Goal: Check status: Check status

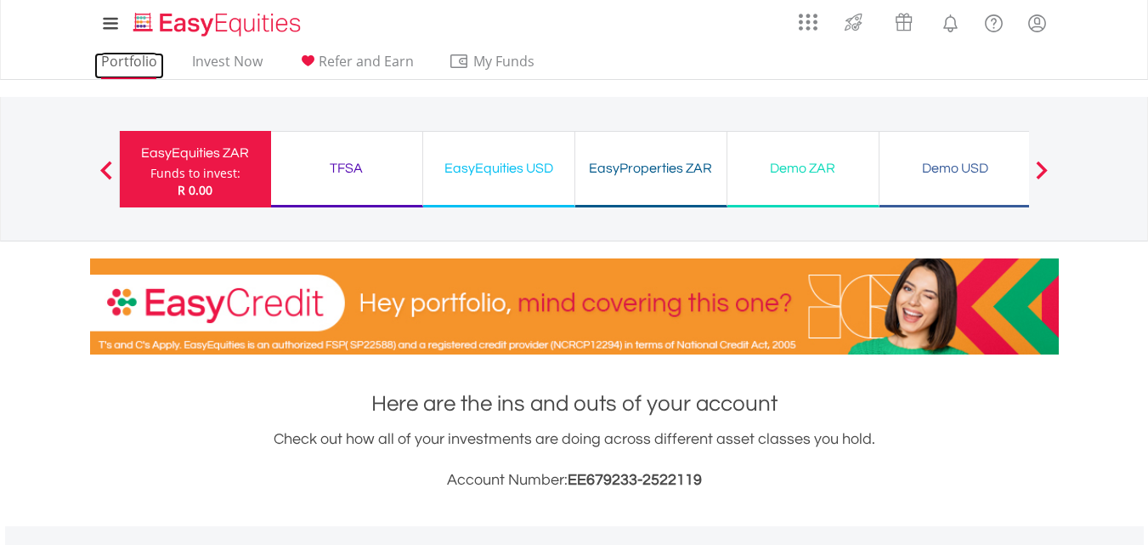
click at [142, 60] on link "Portfolio" at bounding box center [129, 66] width 70 height 26
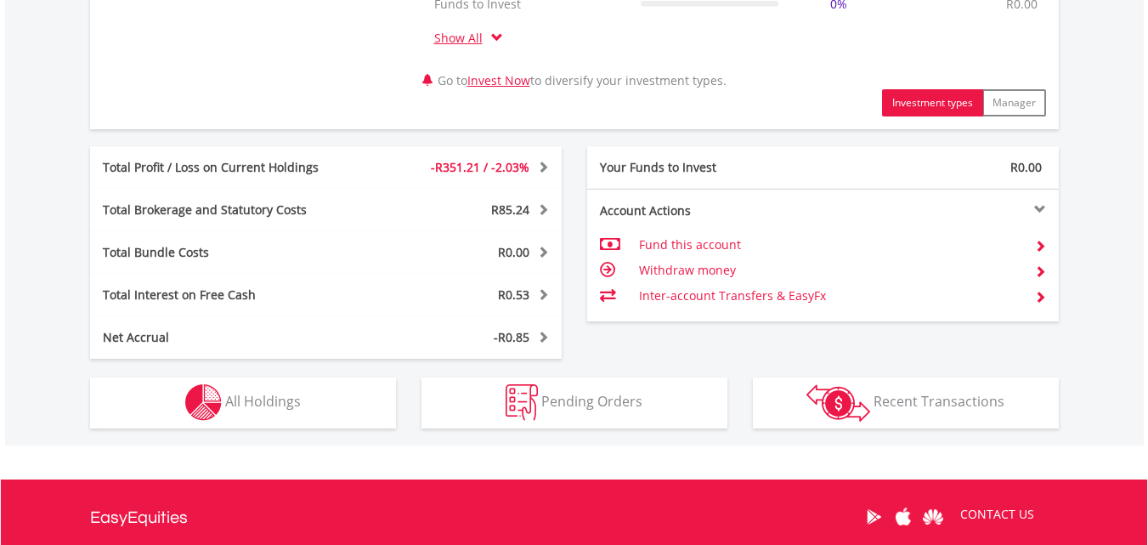
scroll to position [850, 0]
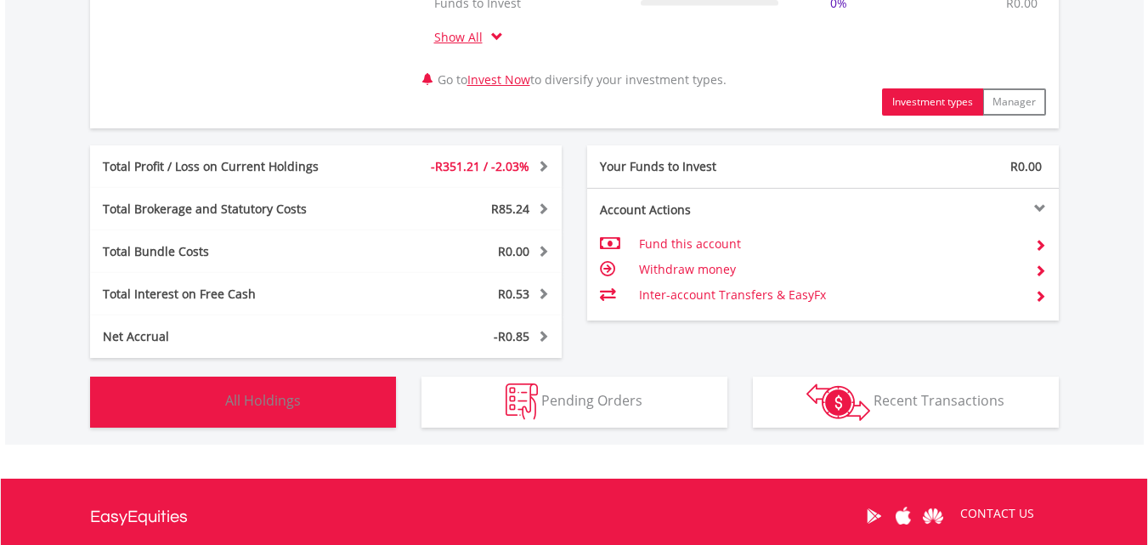
click at [283, 421] on button "Holdings All Holdings" at bounding box center [243, 401] width 306 height 51
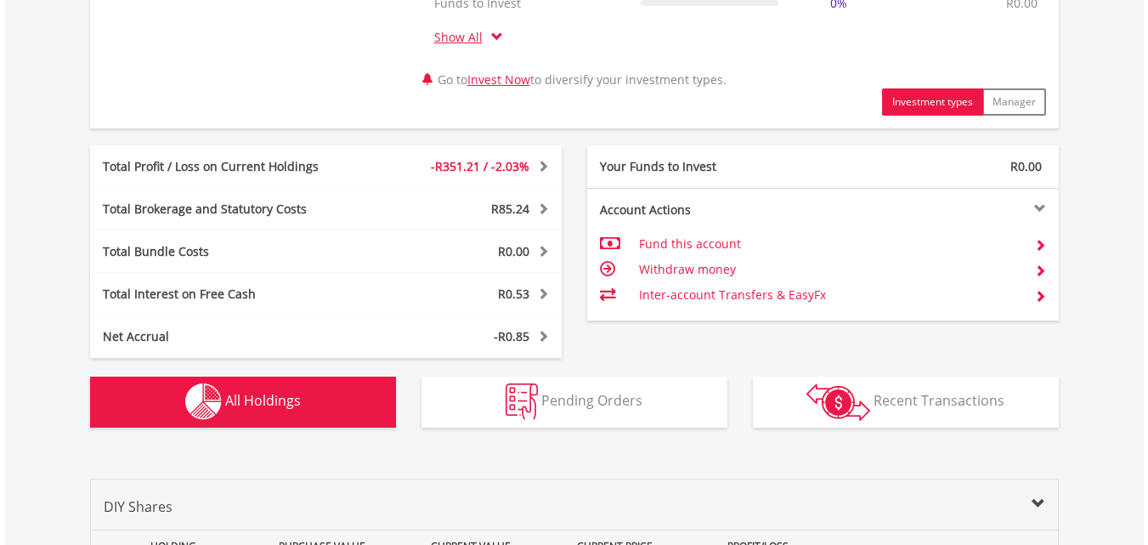
scroll to position [1328, 0]
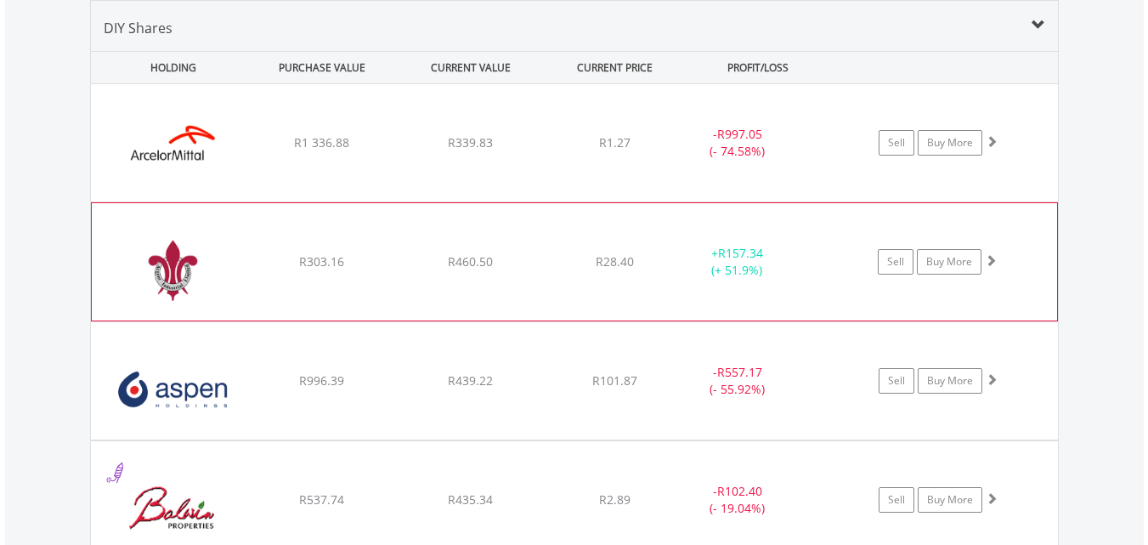
click at [599, 242] on div "﻿ Argent Industrial Limited R303.16 R460.50 R28.40 + R157.34 (+ 51.9%) Sell Buy…" at bounding box center [574, 261] width 965 height 117
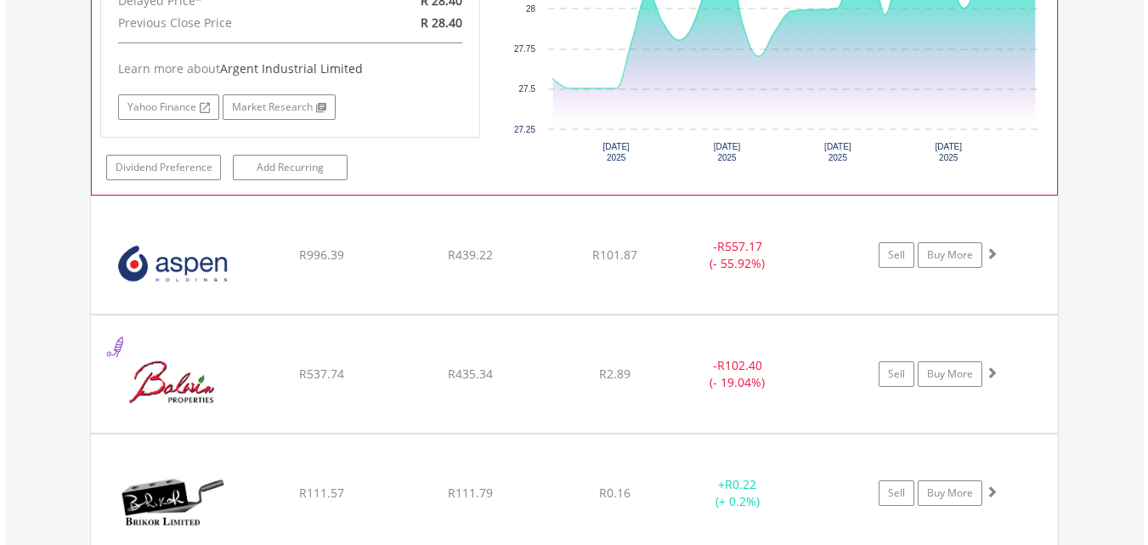
scroll to position [1804, 0]
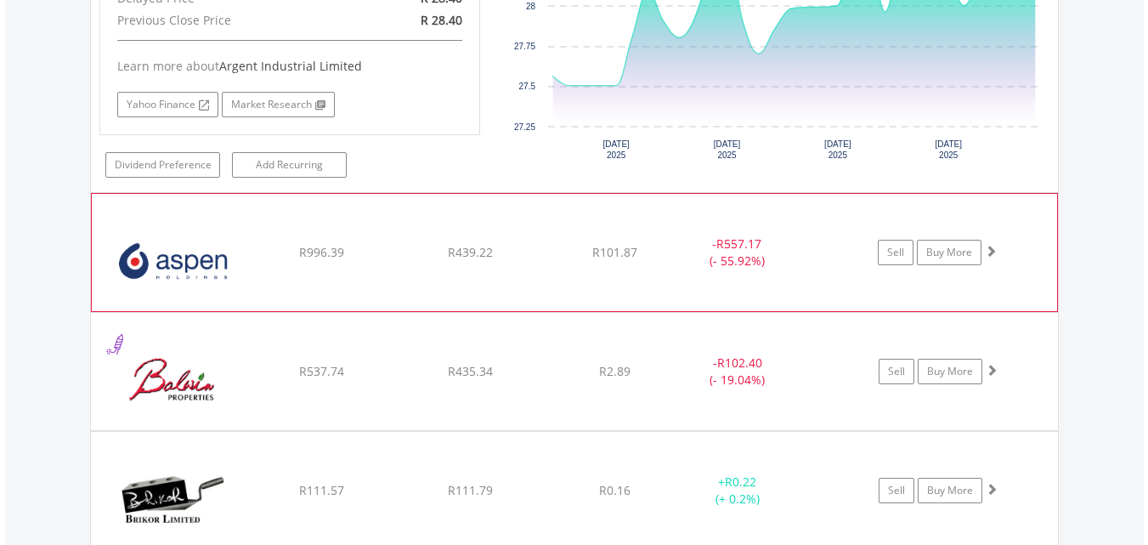
click at [593, 231] on div "﻿ Aspen Pharmacare Holdings Limited R996.39 R439.22 R101.87 - R557.17 (- 55.92%…" at bounding box center [574, 252] width 965 height 117
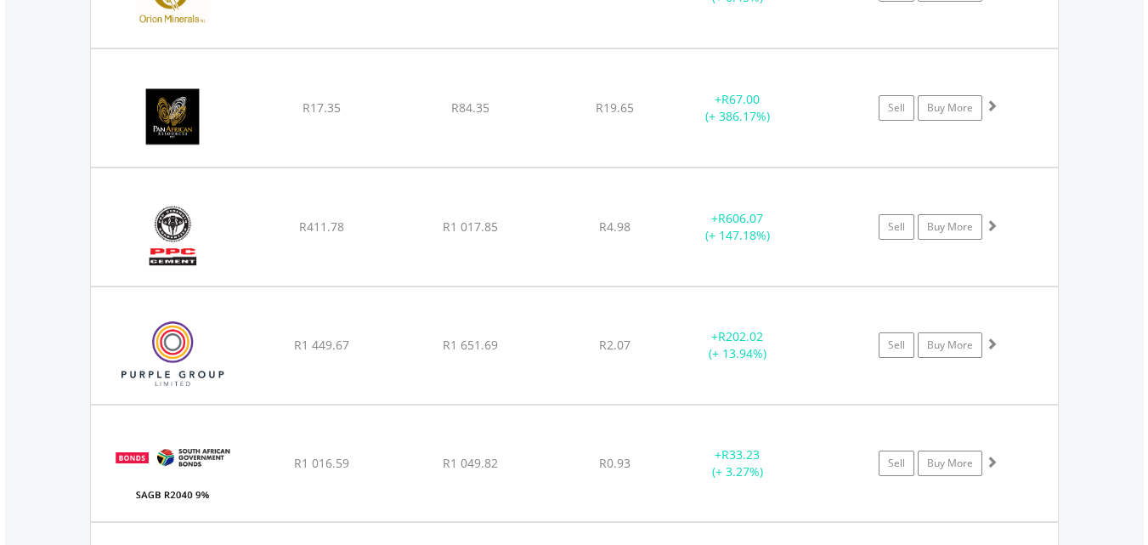
scroll to position [3265, 0]
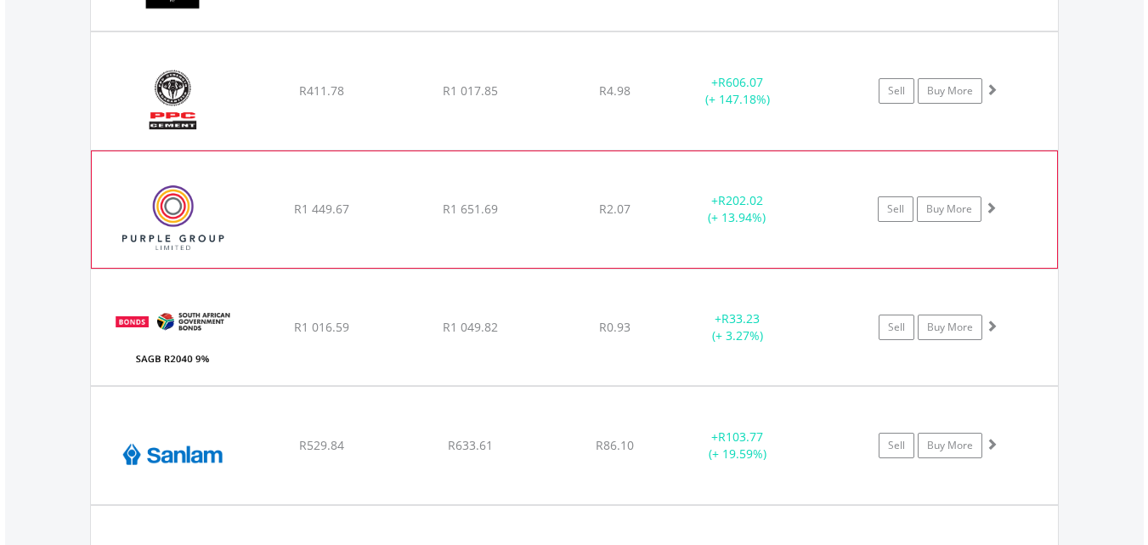
click at [602, 231] on div "﻿ Purple Group Limited R1 449.67 R1 651.69 R2.07 + R202.02 (+ 13.94%) Sell Buy …" at bounding box center [574, 209] width 965 height 116
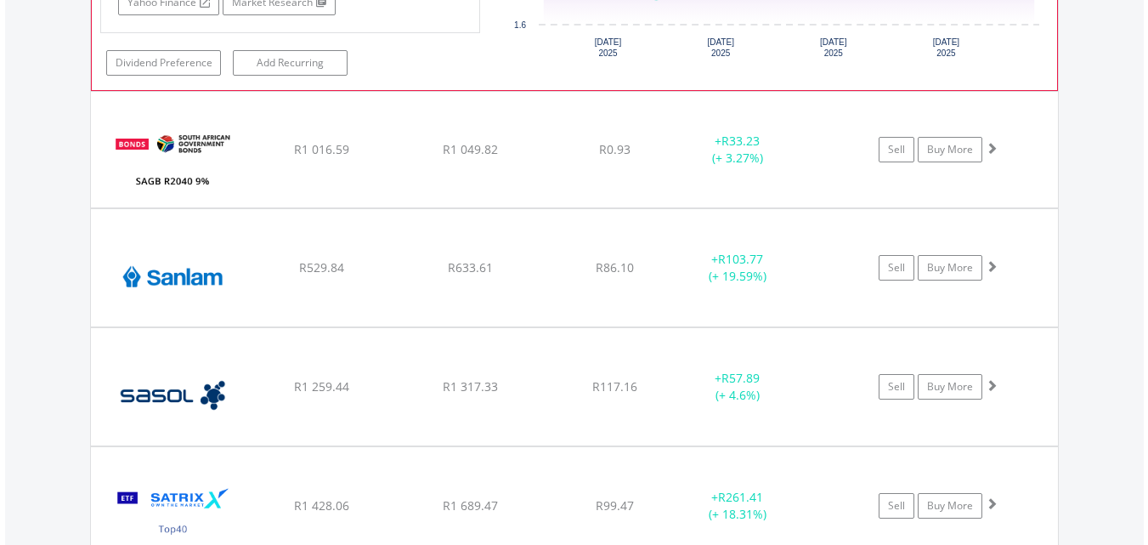
scroll to position [3843, 0]
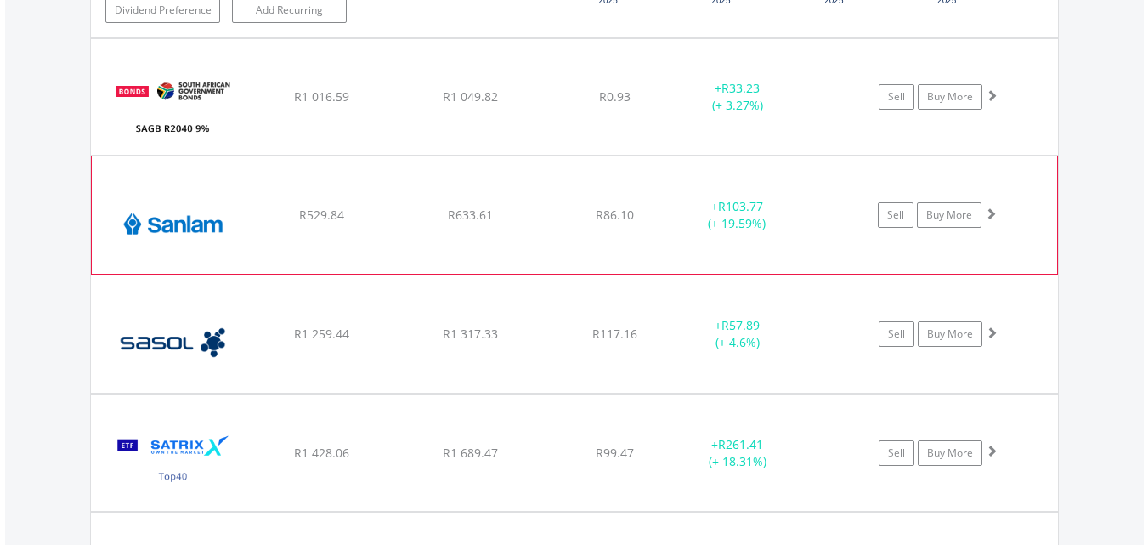
click at [608, 232] on div "﻿ Sanlam Limited R529.84 R633.61 R86.10 + R103.77 (+ 19.59%) Sell Buy More" at bounding box center [574, 214] width 965 height 117
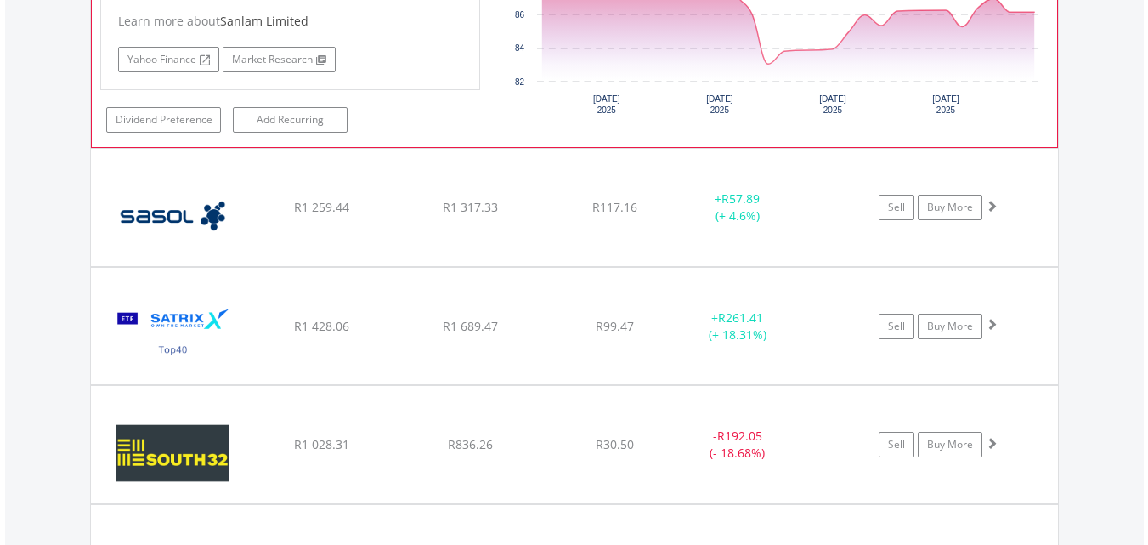
scroll to position [4320, 0]
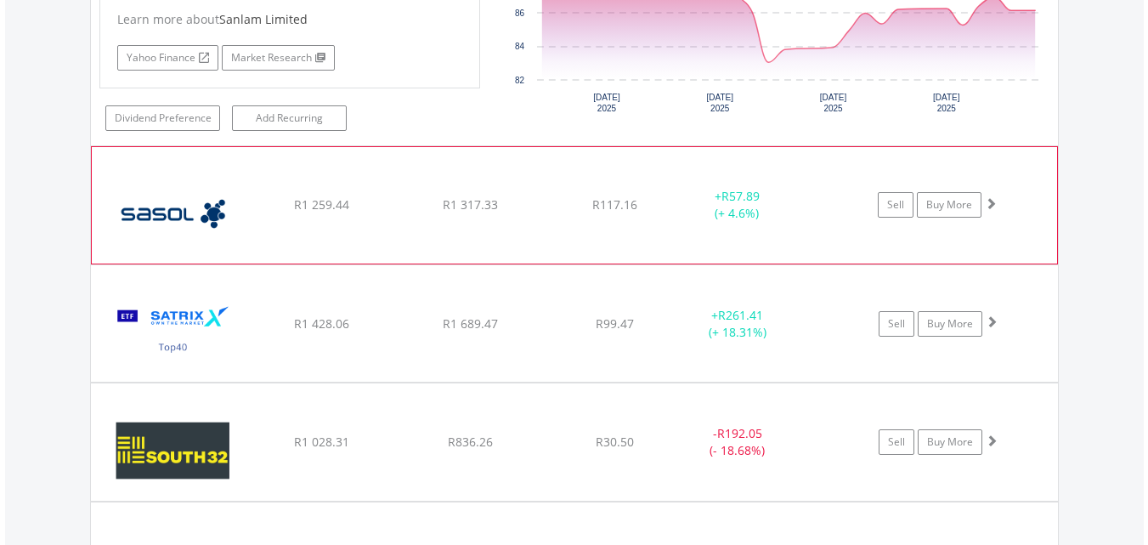
click at [616, 231] on div "﻿ Sasol Limited R1 259.44 R1 317.33 R117.16 + R57.89 (+ 4.6%) Sell Buy More" at bounding box center [574, 205] width 965 height 117
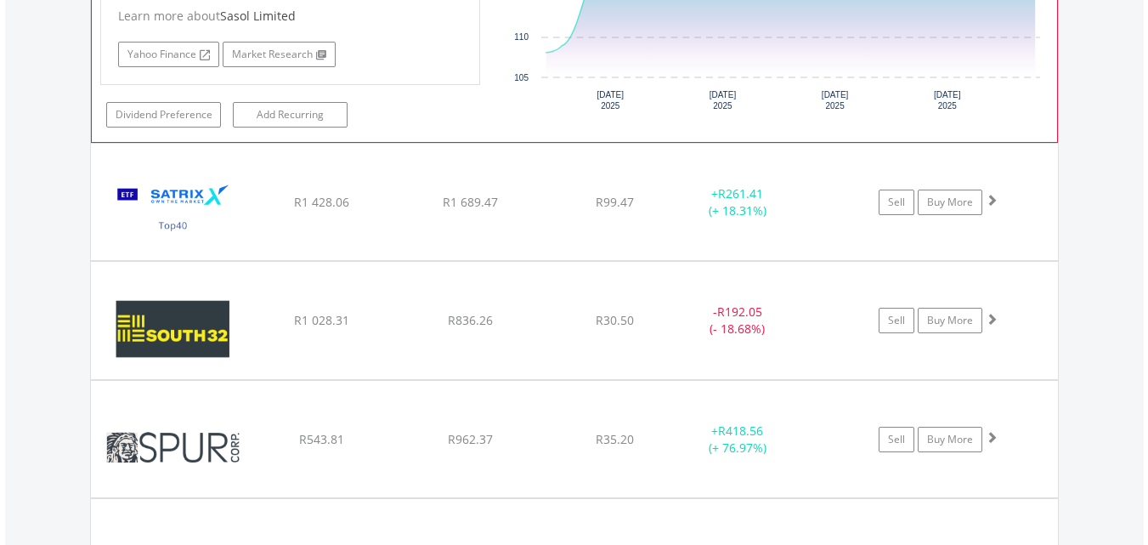
scroll to position [4797, 0]
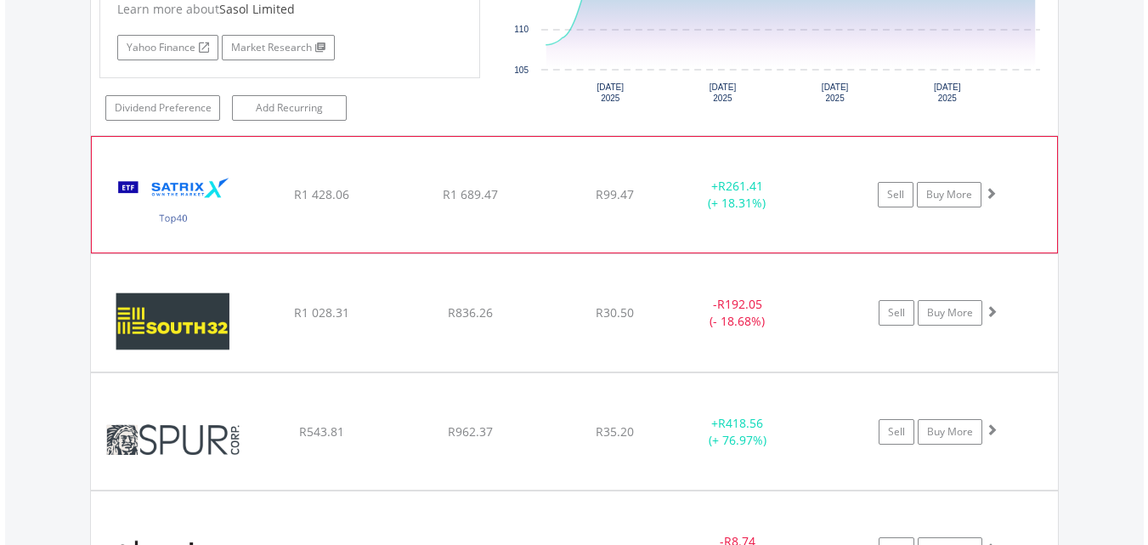
click at [620, 214] on div "﻿ Satrix 40 ETF R1 428.06 R1 689.47 R99.47 + R261.41 (+ 18.31%) Sell Buy More" at bounding box center [574, 195] width 965 height 116
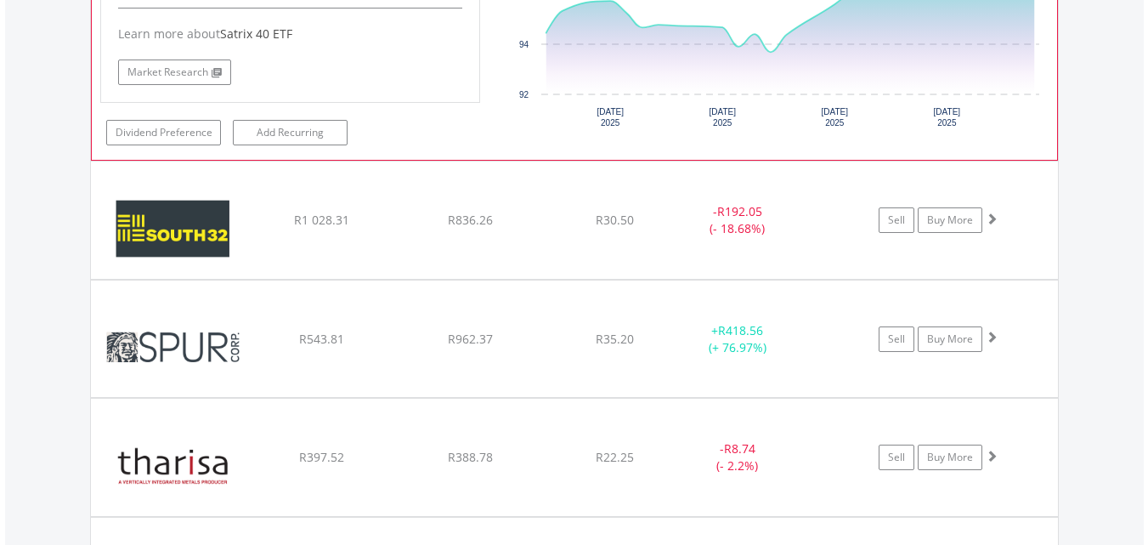
scroll to position [5238, 0]
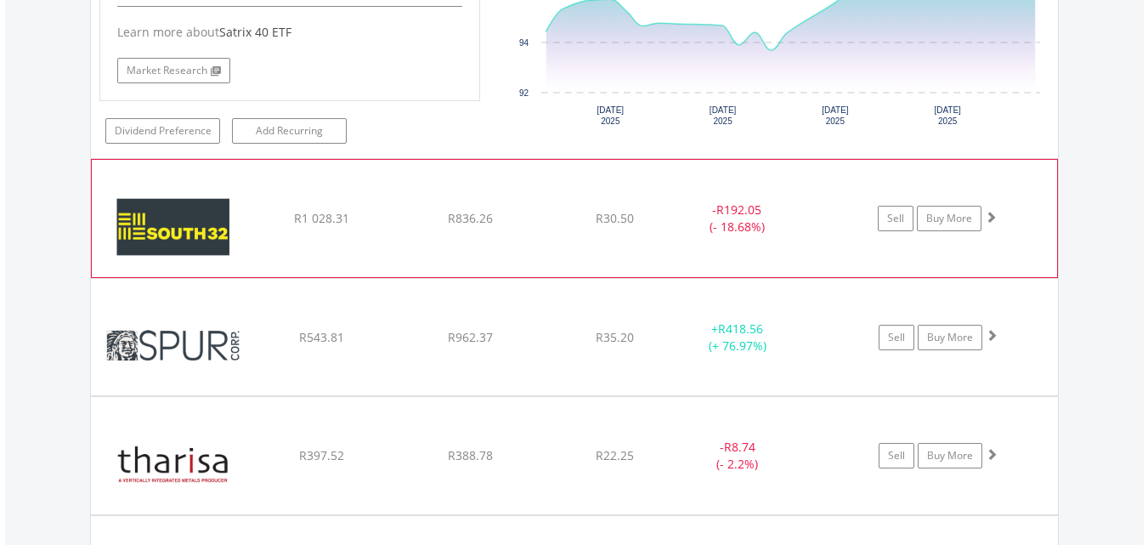
click at [654, 225] on div "R30.50" at bounding box center [614, 218] width 135 height 17
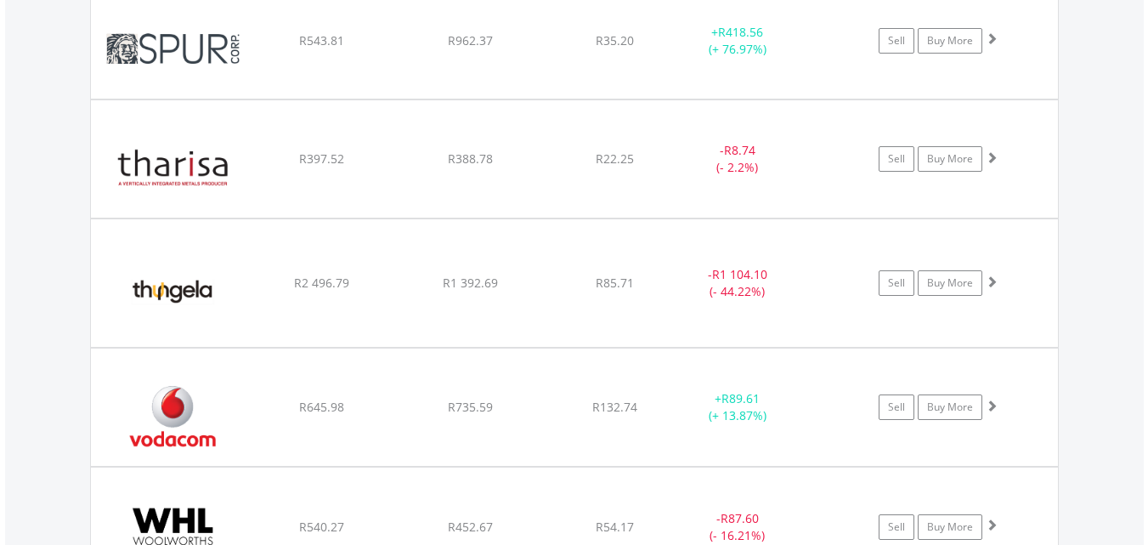
scroll to position [5884, 0]
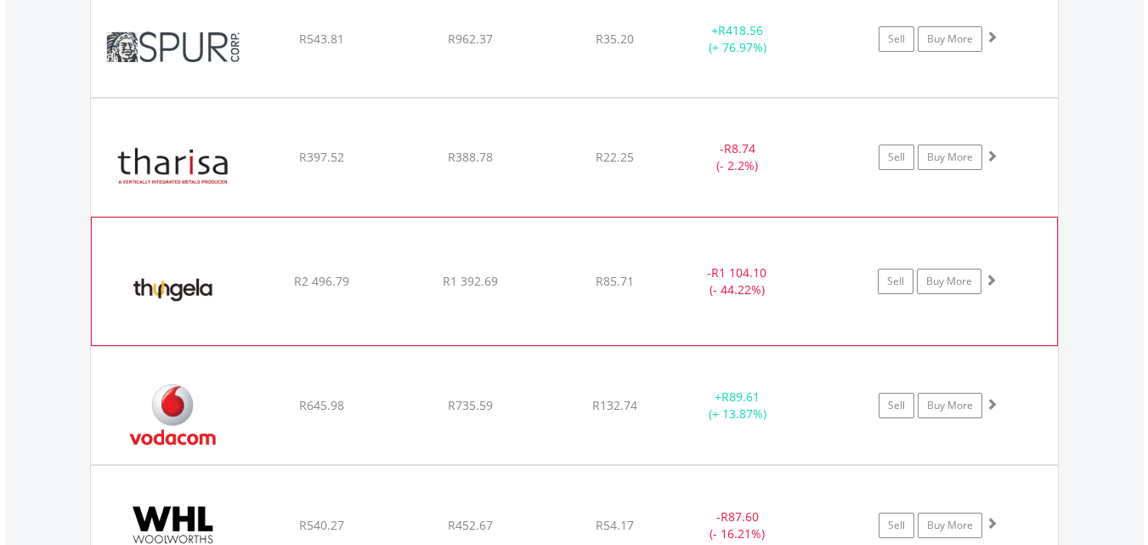
click at [602, 285] on span "R85.71" at bounding box center [615, 281] width 38 height 16
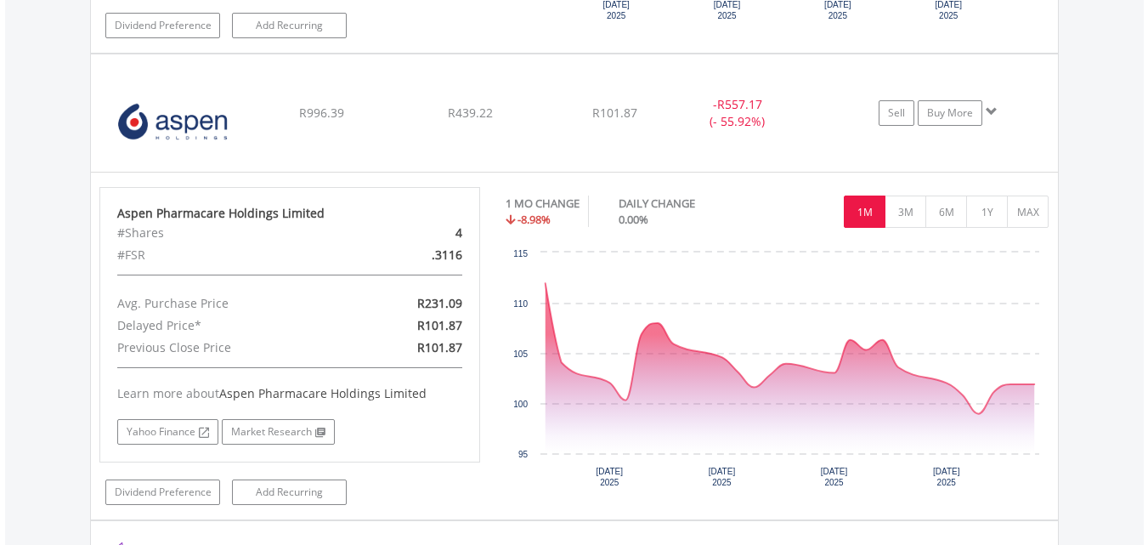
scroll to position [1940, 0]
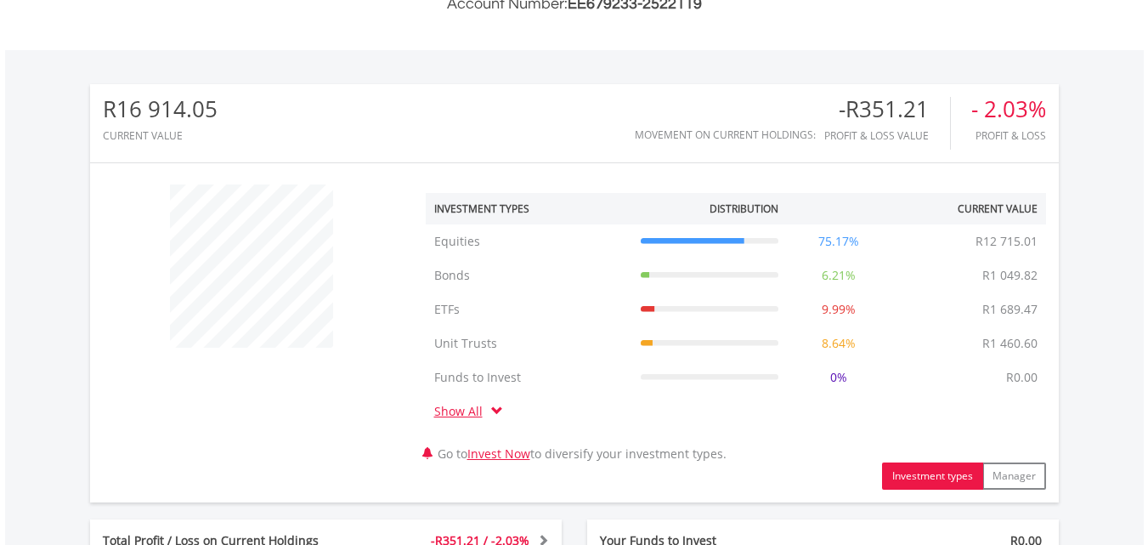
scroll to position [163, 323]
